Goal: Obtain resource: Download file/media

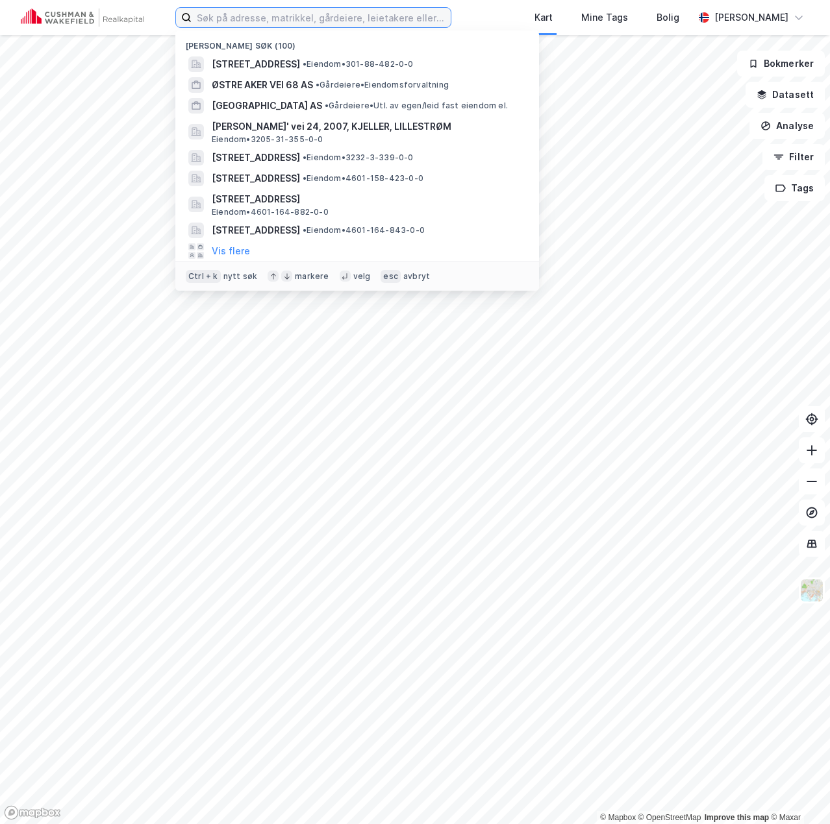
click at [251, 19] on input at bounding box center [320, 17] width 259 height 19
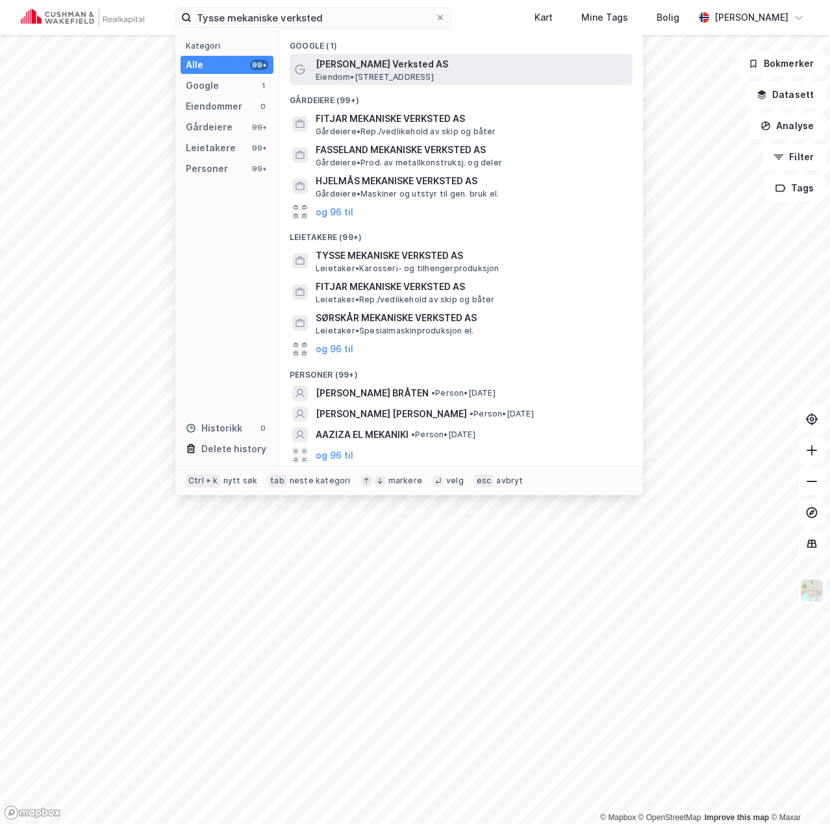
click at [415, 69] on span "[PERSON_NAME] Verksted AS" at bounding box center [471, 64] width 312 height 16
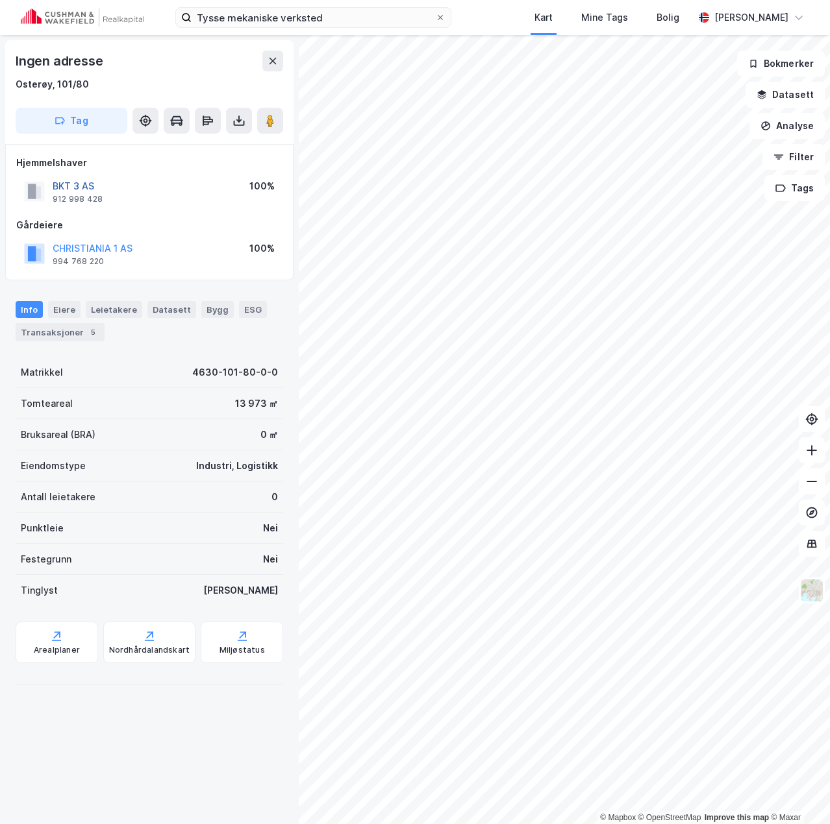
click at [0, 0] on button "BKT 3 AS" at bounding box center [0, 0] width 0 height 0
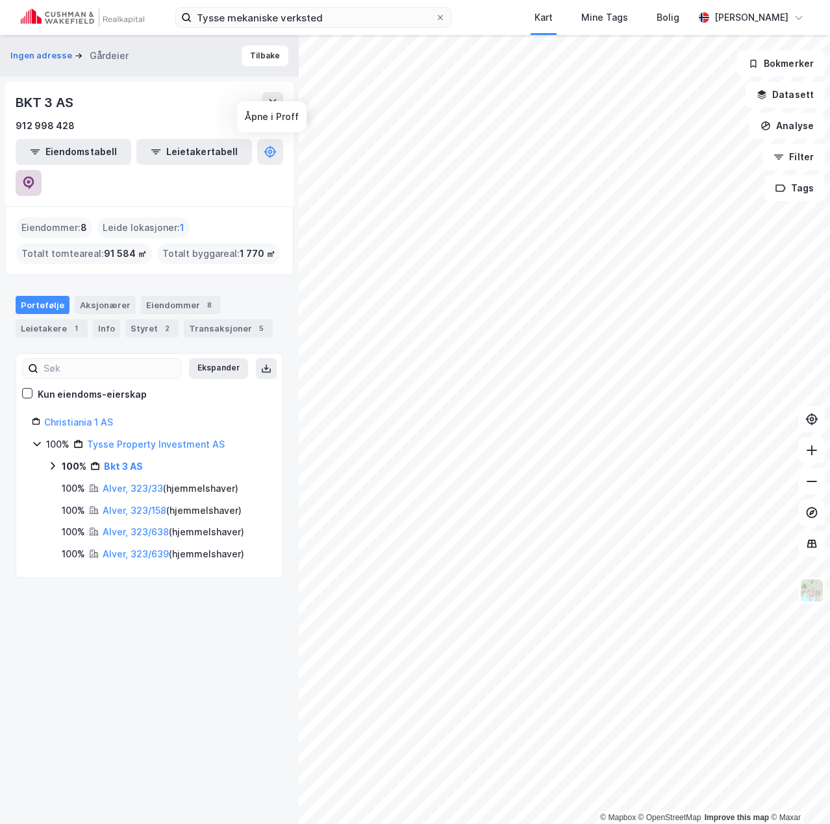
click at [35, 177] on icon at bounding box center [28, 183] width 13 height 13
click at [116, 439] on link "Tysse Property Investment AS" at bounding box center [156, 444] width 138 height 11
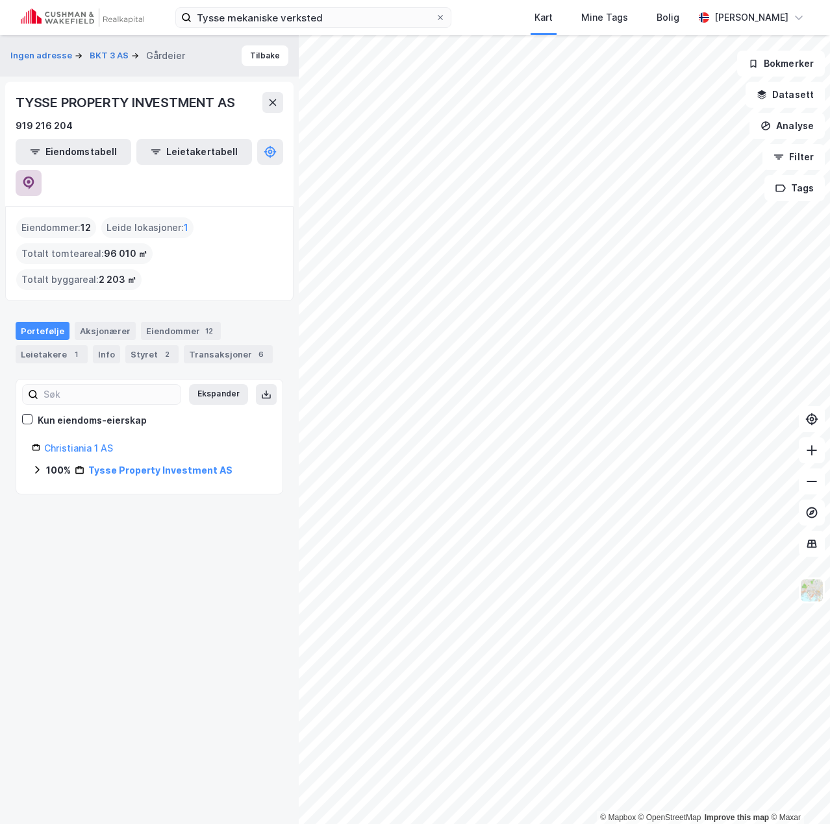
click at [42, 170] on button at bounding box center [29, 183] width 26 height 26
click at [260, 58] on button "Tilbake" at bounding box center [264, 55] width 47 height 21
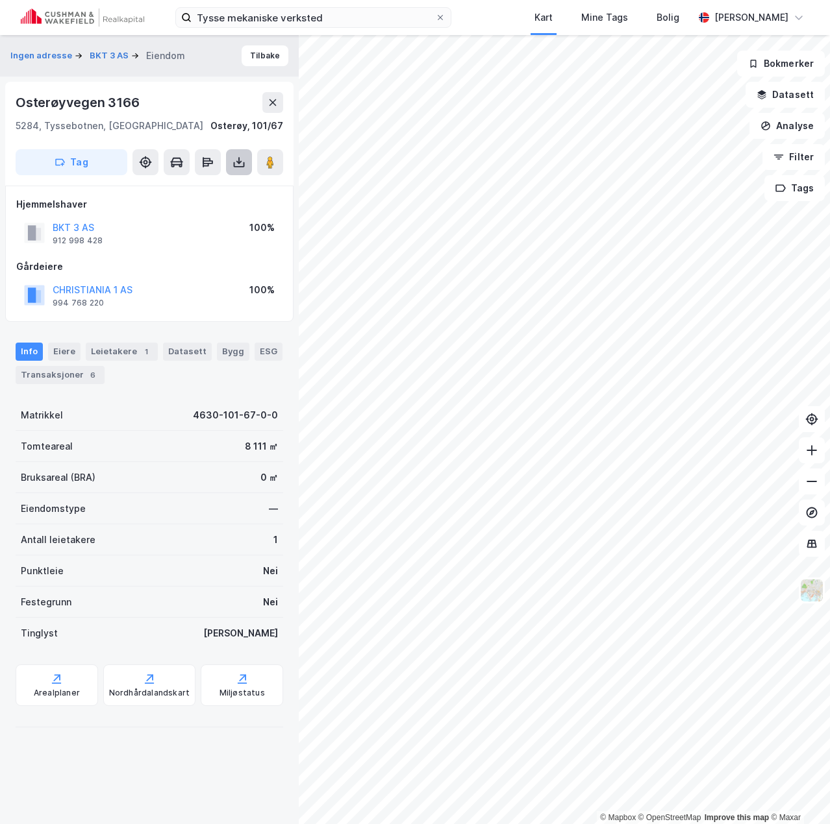
click at [247, 168] on button at bounding box center [239, 162] width 26 height 26
click at [210, 180] on div "Last ned grunnbok" at bounding box center [183, 188] width 138 height 21
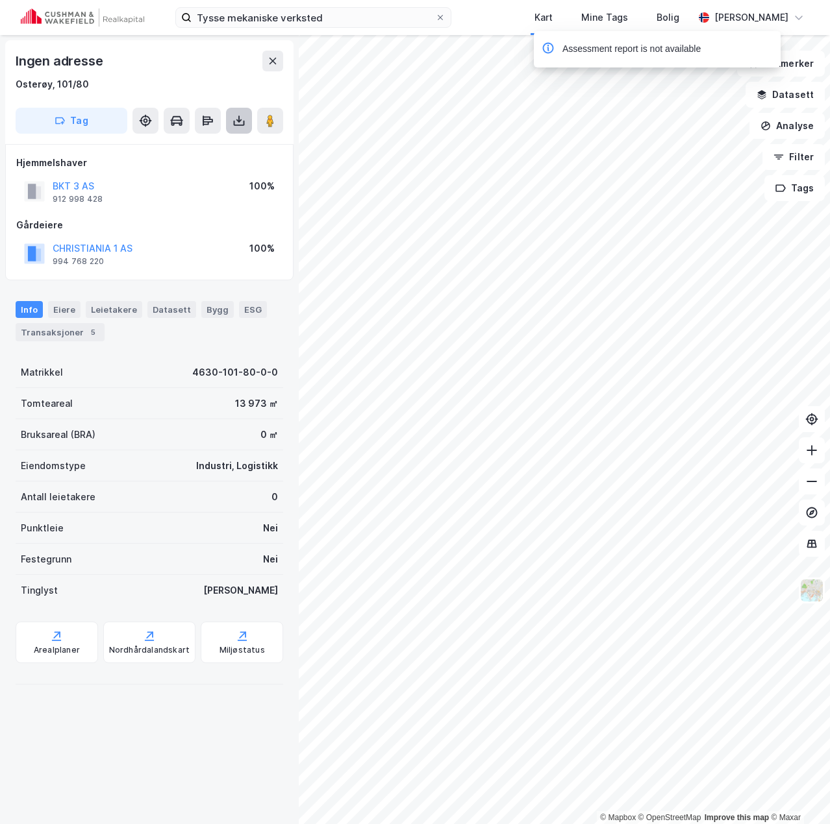
click at [232, 121] on icon at bounding box center [238, 120] width 13 height 13
click at [209, 142] on div "Last ned grunnbok" at bounding box center [174, 147] width 75 height 10
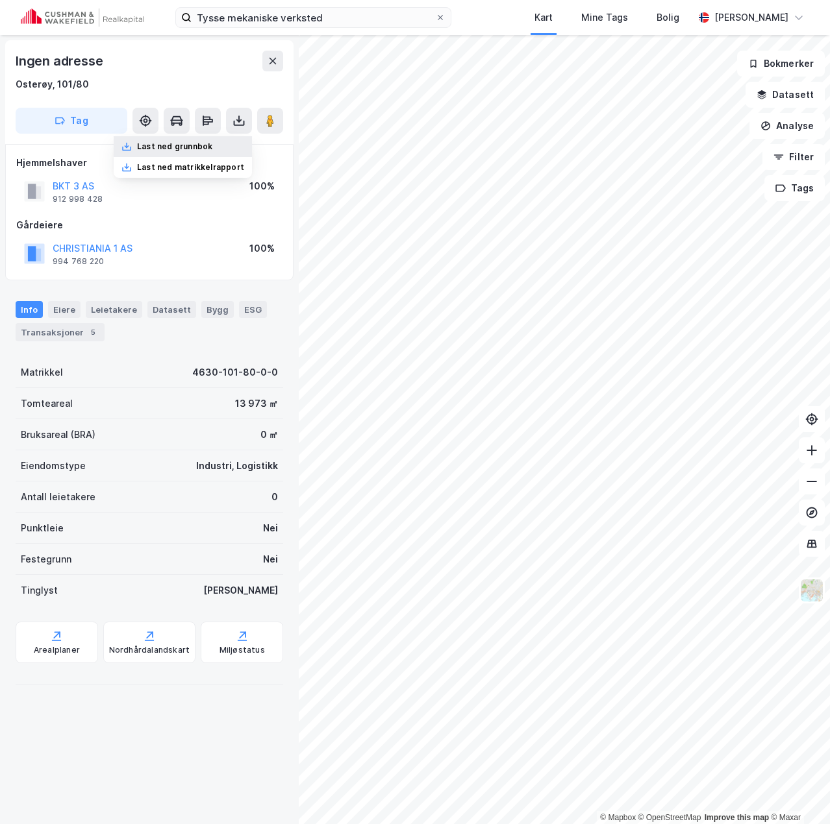
click at [208, 147] on div "Last ned grunnbok" at bounding box center [174, 147] width 75 height 10
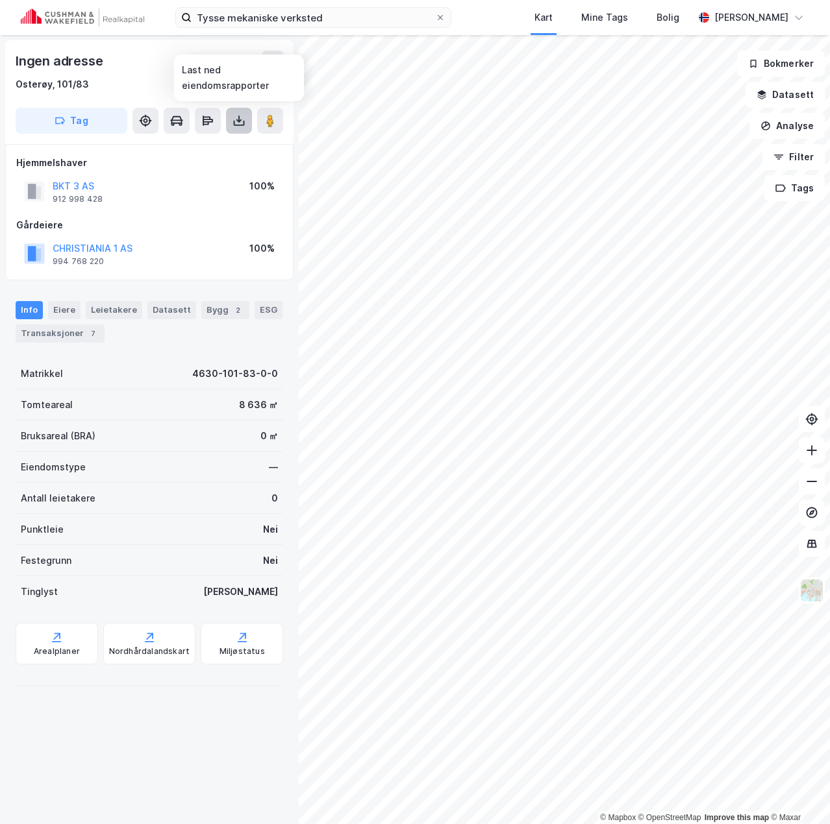
click at [237, 120] on icon at bounding box center [238, 120] width 5 height 3
click at [212, 145] on div "Last ned grunnbok" at bounding box center [174, 147] width 75 height 10
click at [229, 126] on button at bounding box center [239, 121] width 26 height 26
click at [184, 151] on div "Last ned grunnbok" at bounding box center [174, 147] width 75 height 10
click at [236, 126] on icon at bounding box center [238, 120] width 13 height 13
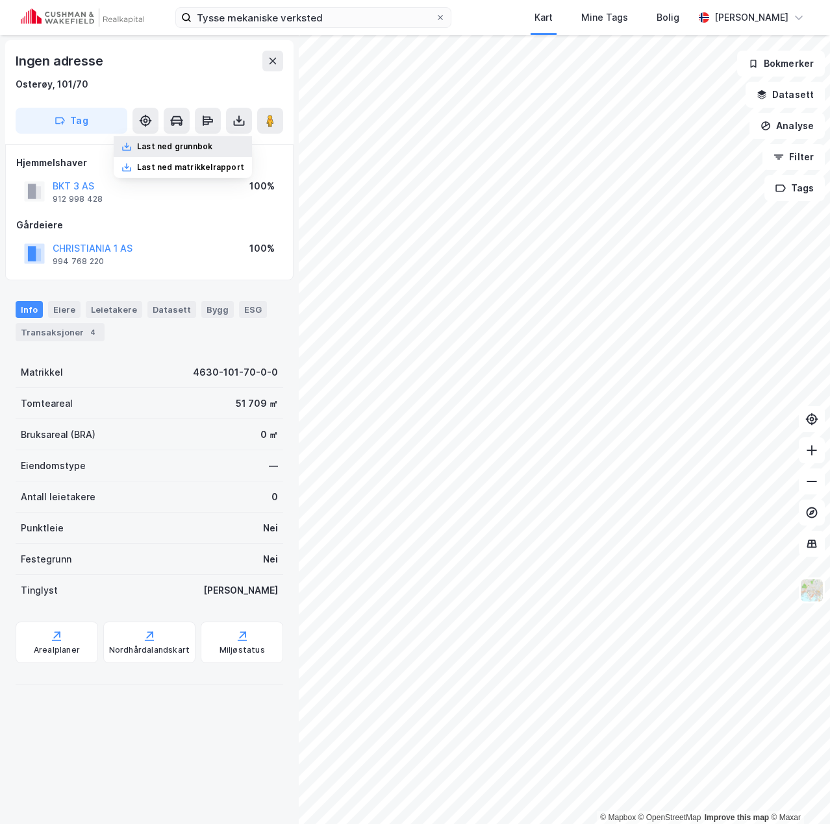
click at [226, 140] on div "Last ned grunnbok" at bounding box center [183, 146] width 138 height 21
click at [240, 88] on div "Osterøy, 101/70" at bounding box center [149, 85] width 267 height 16
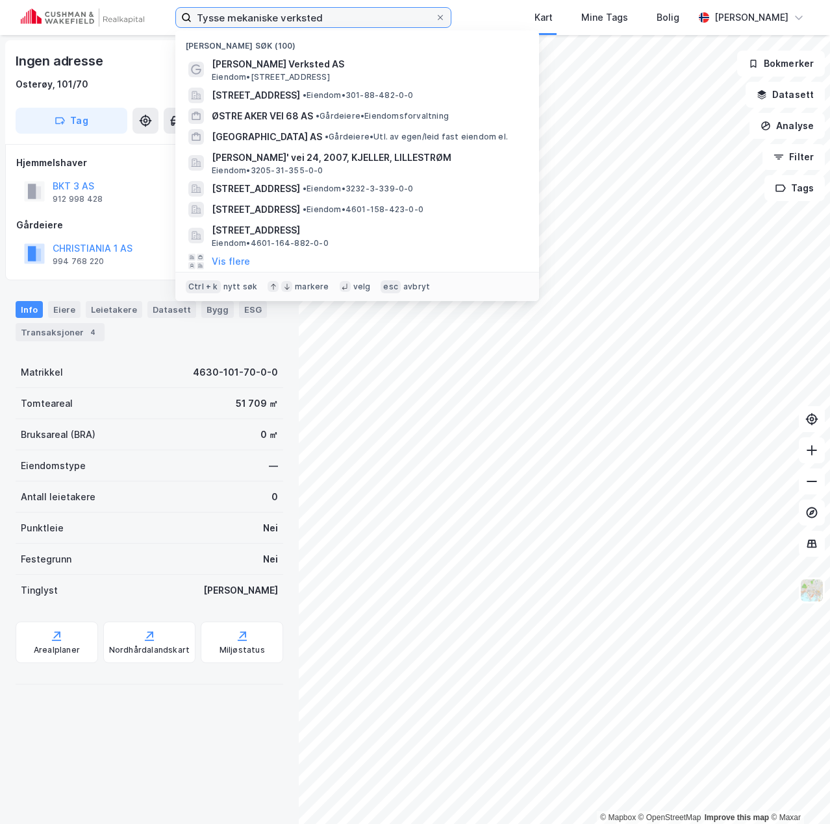
drag, startPoint x: 351, startPoint y: 19, endPoint x: -158, endPoint y: 5, distance: 508.5
click at [0, 5] on html "Tysse mekaniske verksted Nylige søk (100) Tysse Mekaniske Verksted AS Eiendom •…" at bounding box center [415, 412] width 830 height 824
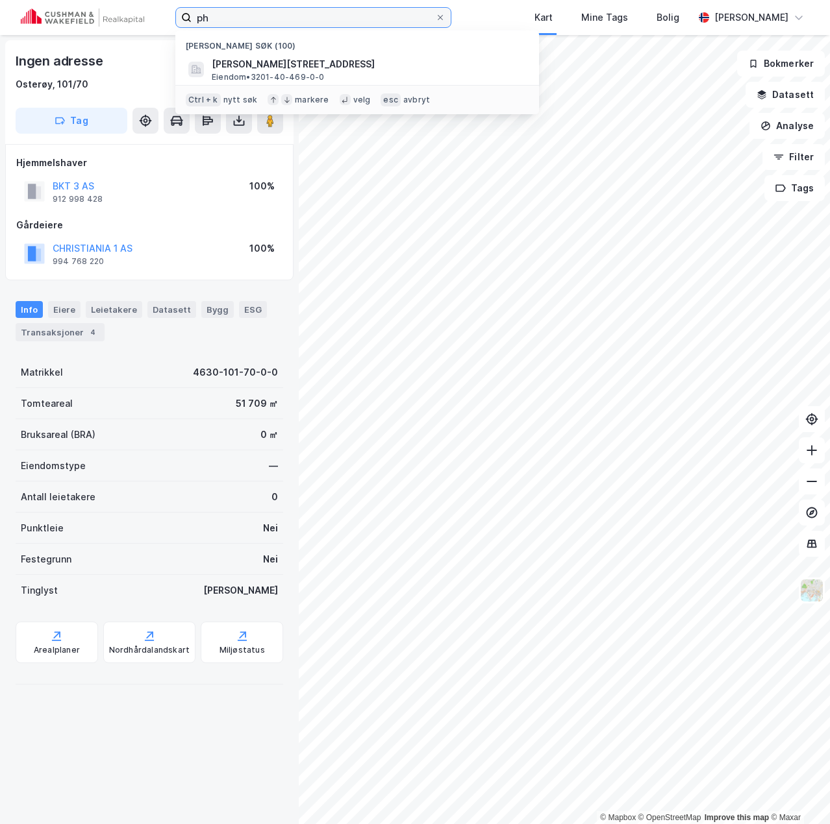
type input "p"
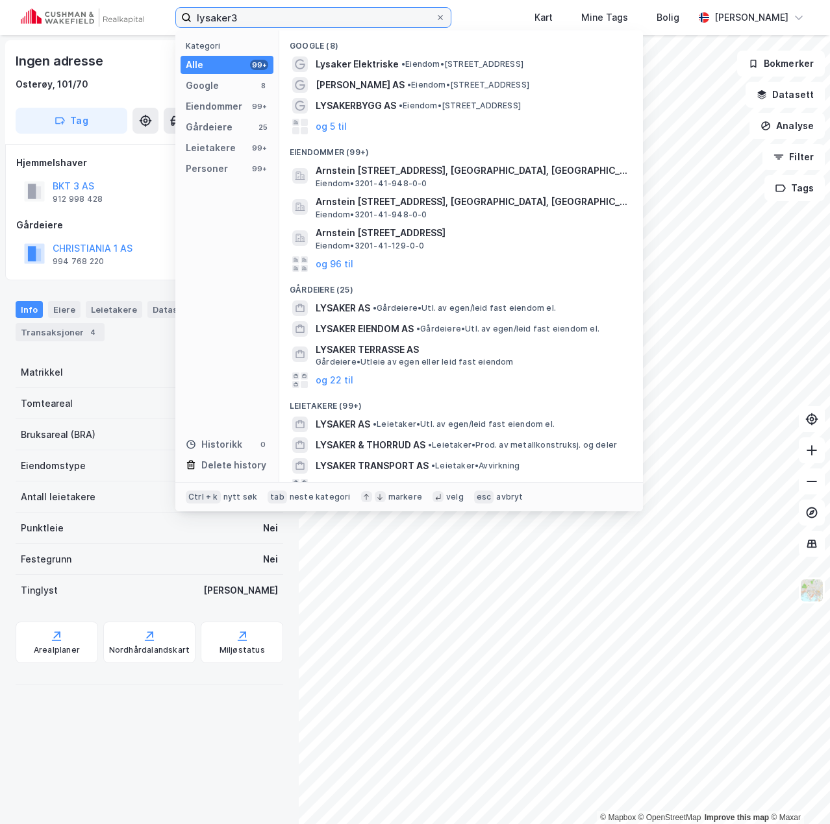
type input "lysaker"
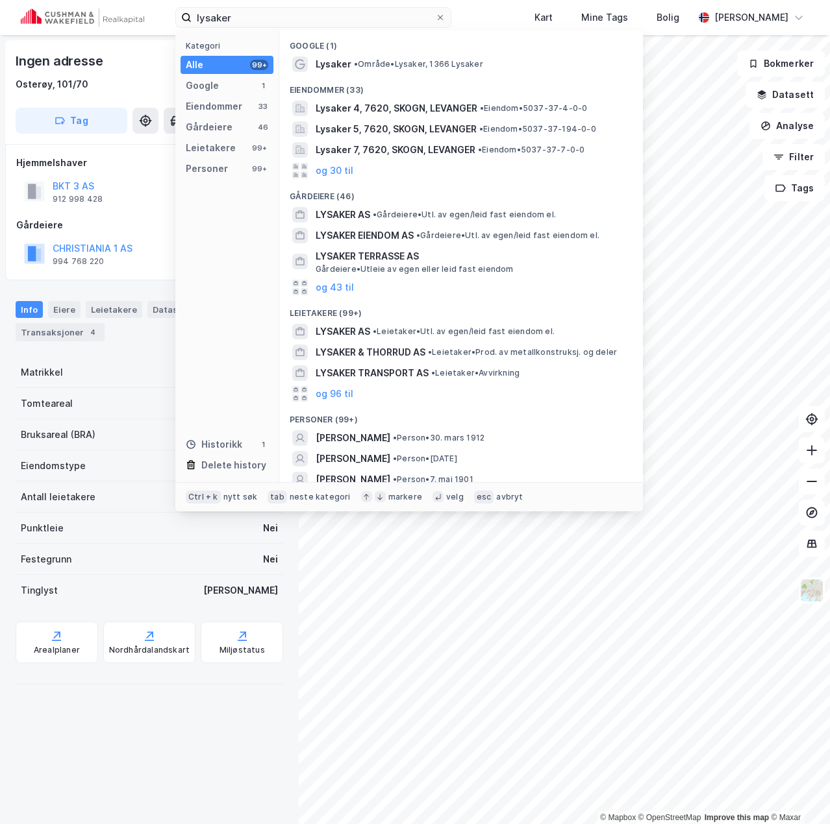
click at [352, 52] on div "Google (1)" at bounding box center [461, 42] width 364 height 23
click at [354, 62] on span "•" at bounding box center [356, 64] width 4 height 10
